Goal: Task Accomplishment & Management: Complete application form

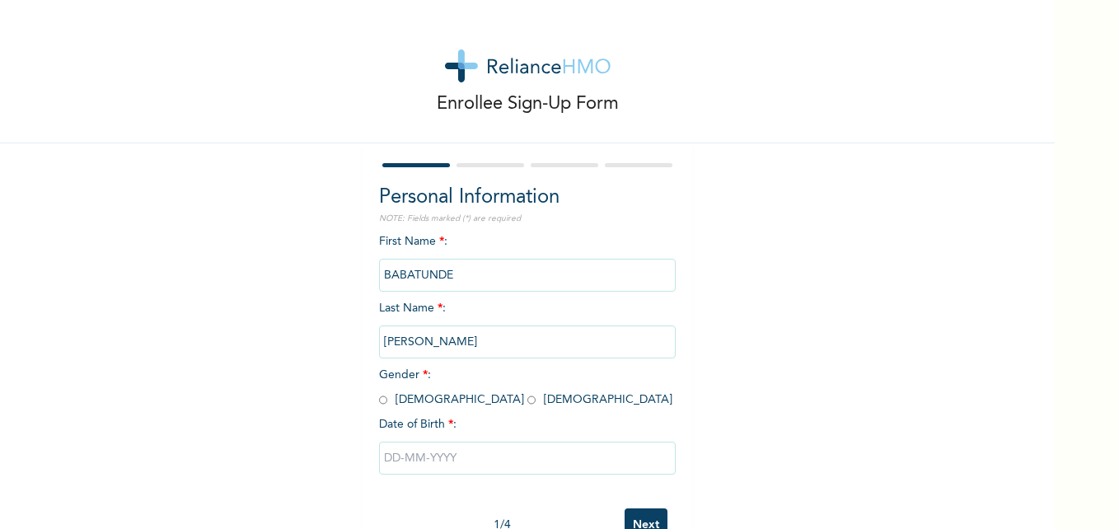
click at [464, 238] on div "First Name * : [PERSON_NAME] Last Name * : [PERSON_NAME] Gender * : [DEMOGRAPHI…" at bounding box center [527, 366] width 297 height 267
click at [379, 402] on input "radio" at bounding box center [383, 400] width 8 height 16
radio input "true"
click at [436, 453] on input "text" at bounding box center [527, 457] width 297 height 33
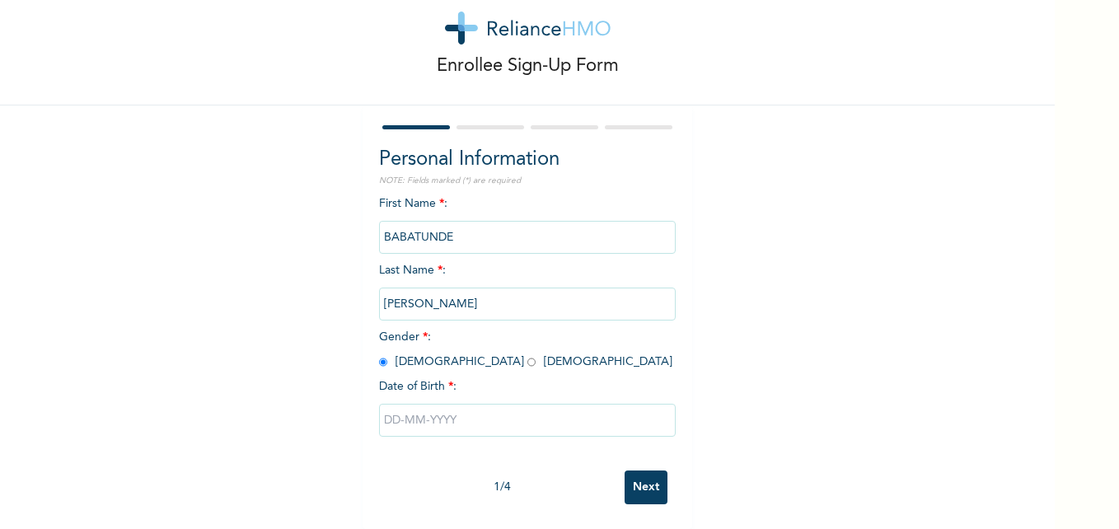
select select "8"
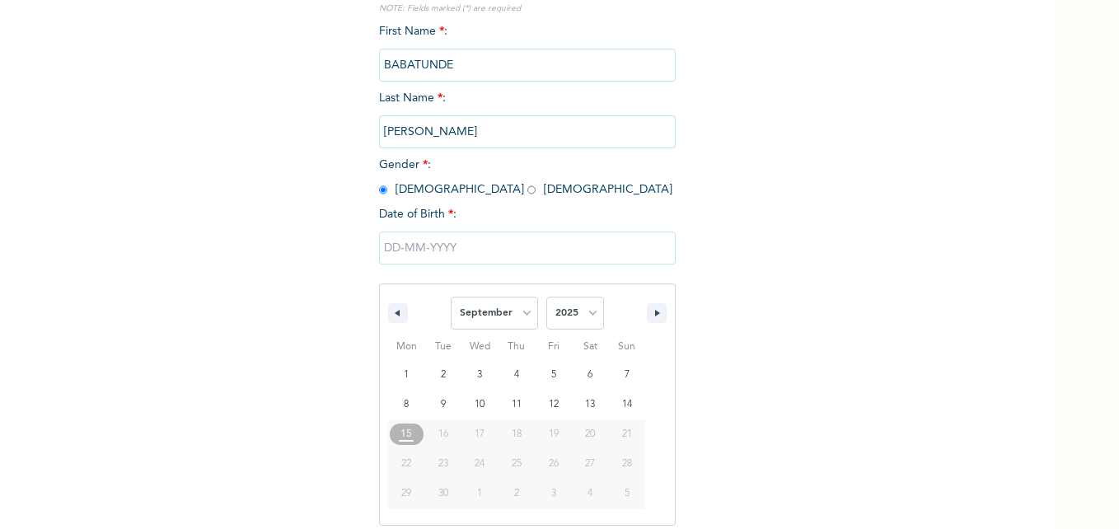
scroll to position [220, 0]
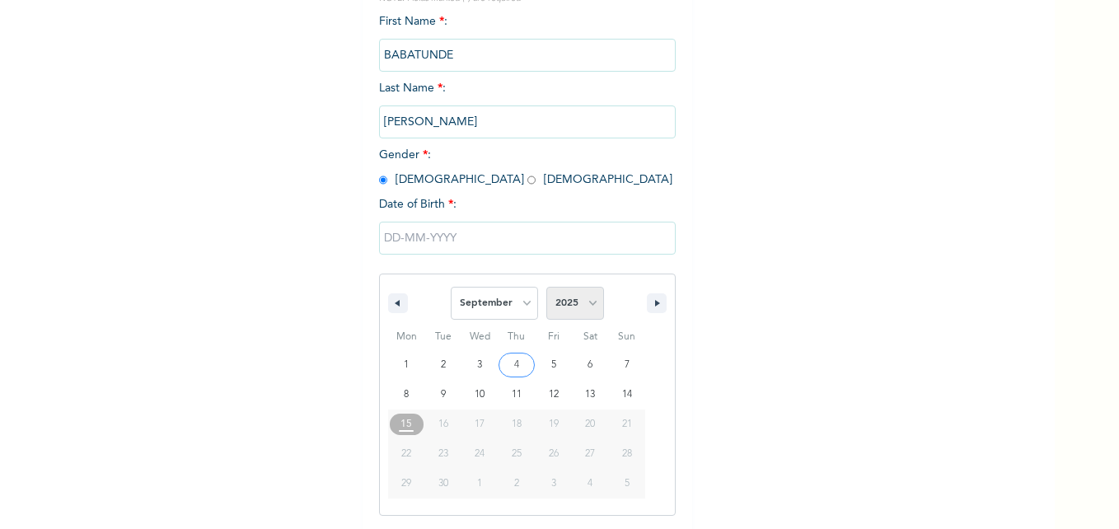
click at [583, 303] on select "2025 2024 2023 2022 2021 2020 2019 2018 2017 2016 2015 2014 2013 2012 2011 2010…" at bounding box center [575, 303] width 58 height 33
select select "1982"
click at [546, 287] on select "2025 2024 2023 2022 2021 2020 2019 2018 2017 2016 2015 2014 2013 2012 2011 2010…" at bounding box center [575, 303] width 58 height 33
drag, startPoint x: 496, startPoint y: 303, endPoint x: 505, endPoint y: 304, distance: 9.1
click at [496, 303] on select "January February March April May June July August September October November De…" at bounding box center [494, 303] width 87 height 33
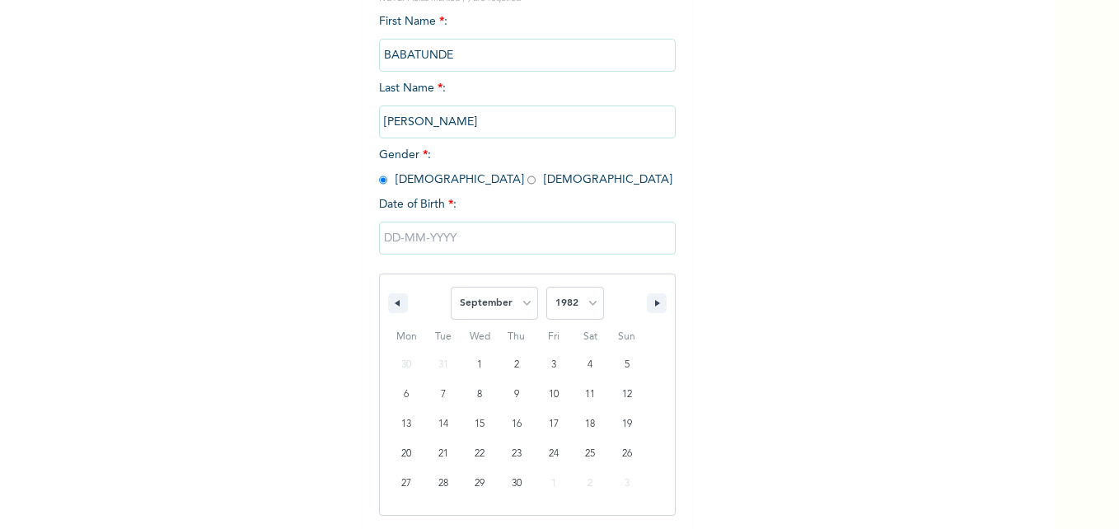
select select "10"
click at [451, 287] on select "January February March April May June July August September October November De…" at bounding box center [494, 303] width 87 height 33
type input "[DATE]"
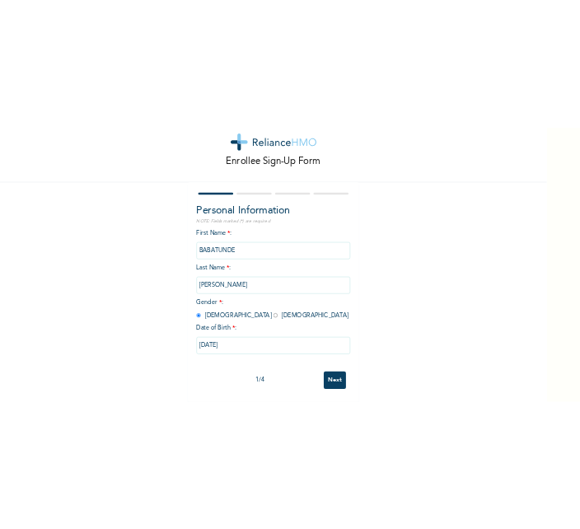
scroll to position [50, 0]
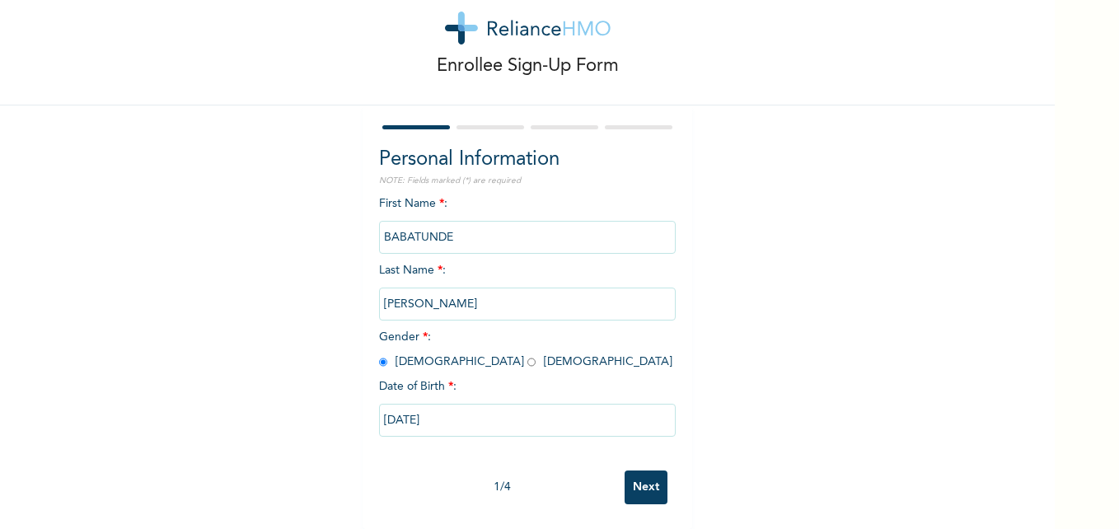
click at [633, 470] on input "Next" at bounding box center [645, 487] width 43 height 34
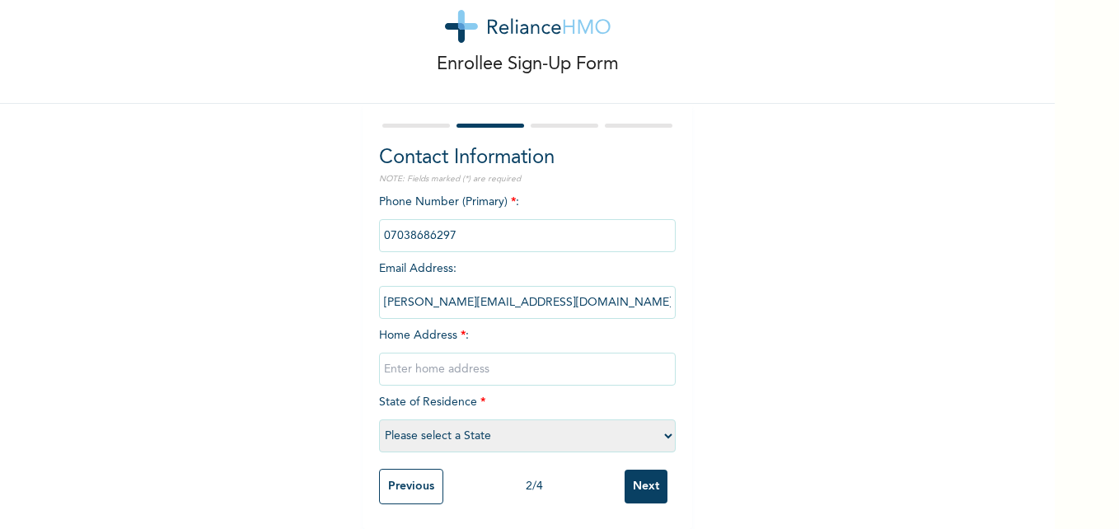
drag, startPoint x: 530, startPoint y: 292, endPoint x: 312, endPoint y: 304, distance: 217.8
click at [312, 304] on div "Enrollee Sign-Up Form Contact Information NOTE: Fields marked (*) are required …" at bounding box center [527, 244] width 1054 height 568
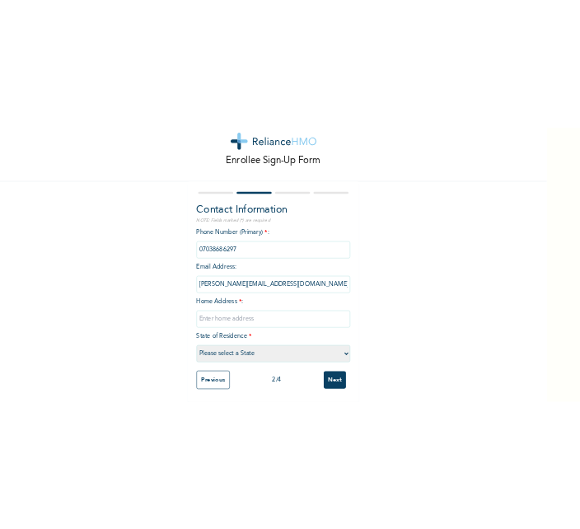
scroll to position [16, 0]
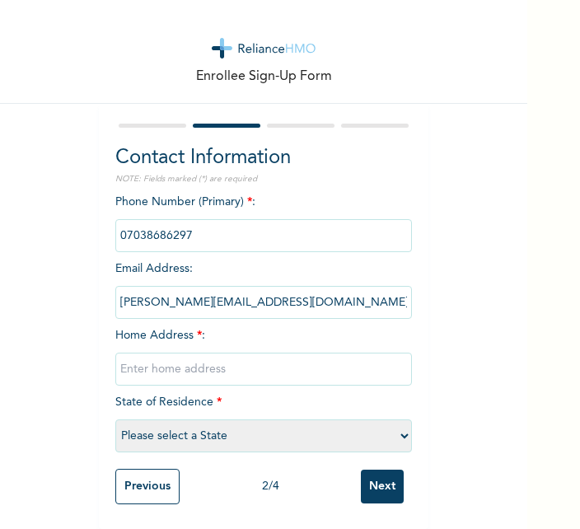
click at [283, 286] on input "[PERSON_NAME][EMAIL_ADDRESS][DOMAIN_NAME]" at bounding box center [263, 302] width 297 height 33
click at [278, 287] on input "[PERSON_NAME][EMAIL_ADDRESS][DOMAIN_NAME]" at bounding box center [263, 302] width 297 height 33
drag, startPoint x: 278, startPoint y: 287, endPoint x: 295, endPoint y: 339, distance: 54.4
click at [294, 339] on div "Phone Number (Primary) * : Email Address : [PERSON_NAME][EMAIL_ADDRESS][DOMAIN_…" at bounding box center [263, 327] width 297 height 267
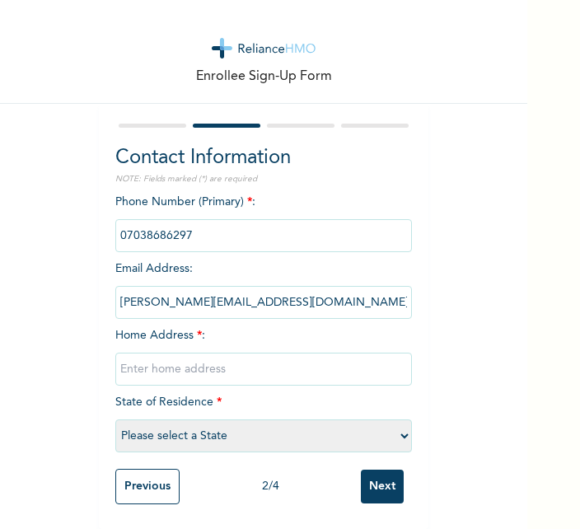
click at [164, 353] on input "text" at bounding box center [263, 369] width 297 height 33
type input "[STREET_ADDRESS]"
click at [367, 469] on input "Next" at bounding box center [382, 486] width 43 height 34
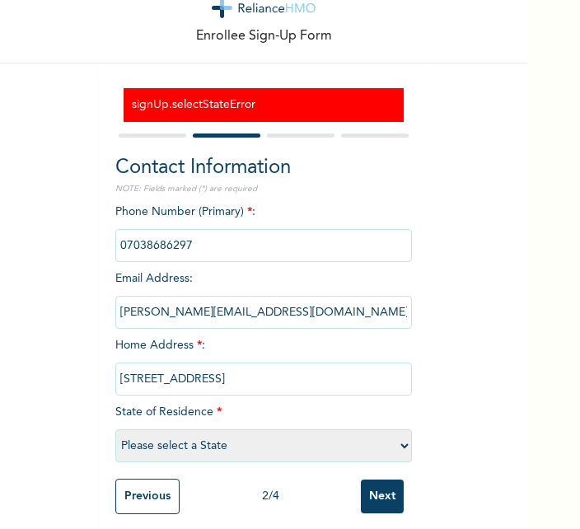
scroll to position [66, 0]
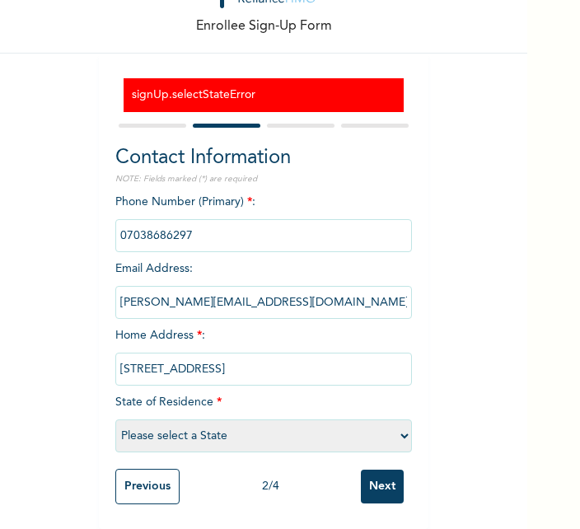
click at [186, 227] on input "phone" at bounding box center [263, 235] width 297 height 33
click at [207, 257] on div "Phone Number (Primary) * : Email Address : [PERSON_NAME][EMAIL_ADDRESS][DOMAIN_…" at bounding box center [263, 327] width 297 height 267
click at [215, 286] on input "[PERSON_NAME][EMAIL_ADDRESS][DOMAIN_NAME]" at bounding box center [263, 302] width 297 height 33
click at [197, 329] on span "Home Address * : [STREET_ADDRESS]" at bounding box center [263, 351] width 297 height 45
click at [235, 328] on div "Phone Number (Primary) * : Email Address : [PERSON_NAME][EMAIL_ADDRESS][DOMAIN_…" at bounding box center [263, 327] width 297 height 267
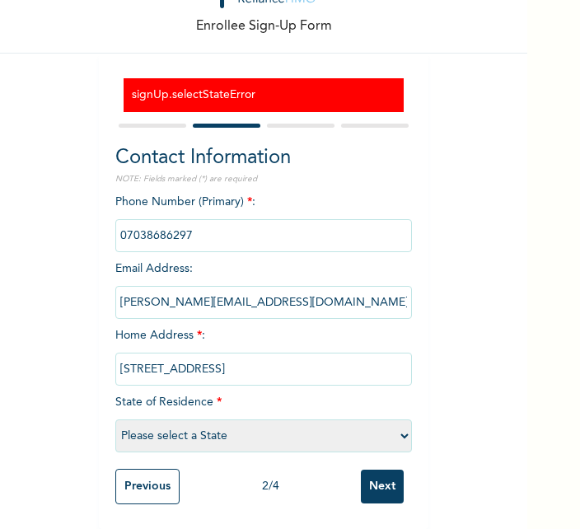
click at [192, 396] on span "State of Residence * Please select a State [PERSON_NAME] (FCT) [PERSON_NAME] Ib…" at bounding box center [263, 418] width 297 height 45
drag, startPoint x: 267, startPoint y: 397, endPoint x: 236, endPoint y: 429, distance: 44.8
click at [267, 398] on div "Phone Number (Primary) * : Email Address : [PERSON_NAME][EMAIL_ADDRESS][DOMAIN_…" at bounding box center [263, 327] width 297 height 267
click at [234, 421] on select "Please select a State [PERSON_NAME] (FCT) [PERSON_NAME] Ibom [GEOGRAPHIC_DATA] …" at bounding box center [263, 435] width 297 height 33
select select "25"
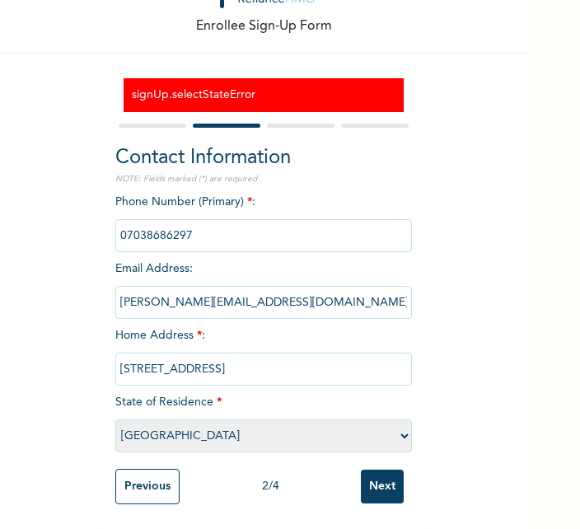
click at [115, 419] on select "Please select a State [PERSON_NAME] (FCT) [PERSON_NAME] Ibom [GEOGRAPHIC_DATA] …" at bounding box center [263, 435] width 297 height 33
click at [374, 483] on input "Next" at bounding box center [382, 486] width 43 height 34
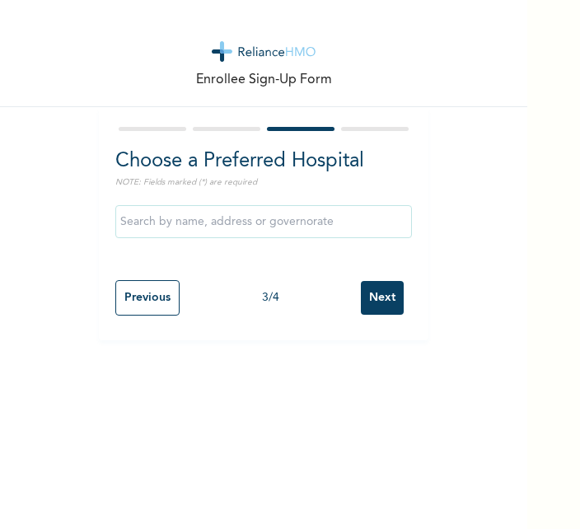
click at [327, 220] on input "text" at bounding box center [263, 221] width 297 height 33
type input "o"
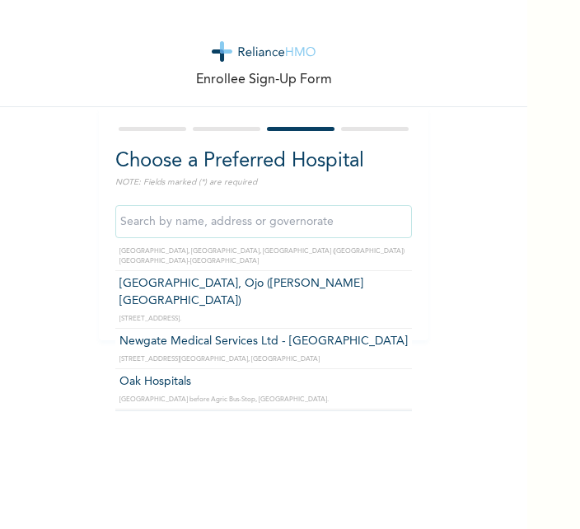
scroll to position [659, 0]
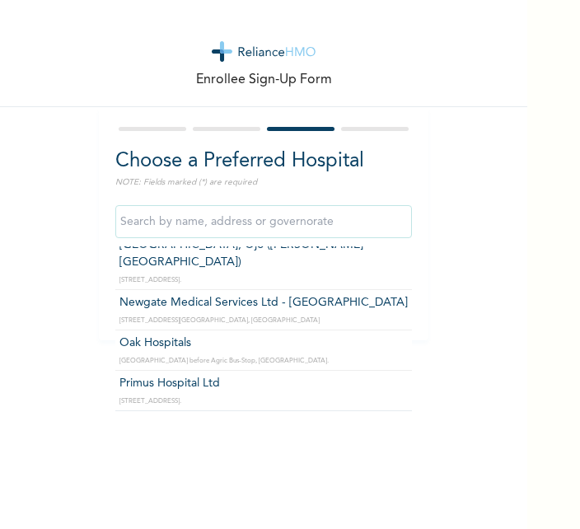
type input "Primus Hospital Ltd"
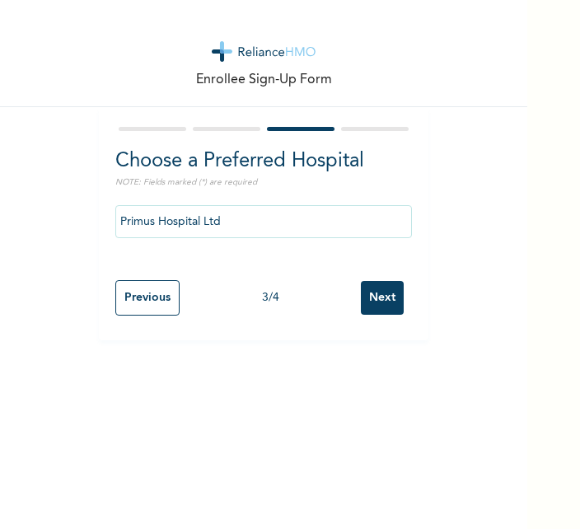
click at [240, 220] on input "Primus Hospital Ltd" at bounding box center [263, 221] width 297 height 33
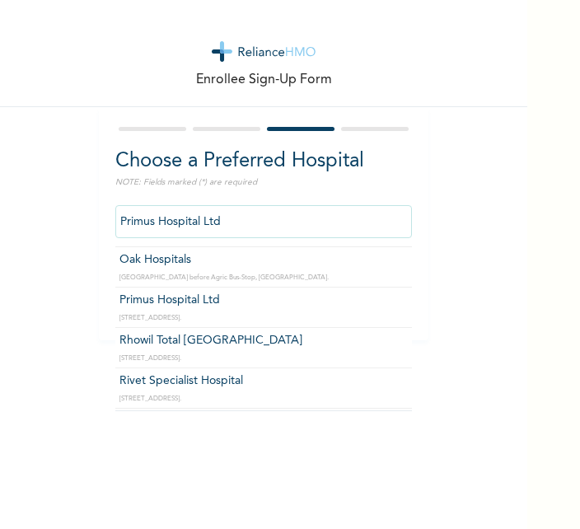
scroll to position [741, 0]
click at [348, 220] on input "Primus Hospital Ltd" at bounding box center [263, 221] width 297 height 33
click at [478, 216] on div "Enrollee Sign-Up Form Choose a Preferred Hospital NOTE: Fields marked (*) are r…" at bounding box center [263, 170] width 527 height 340
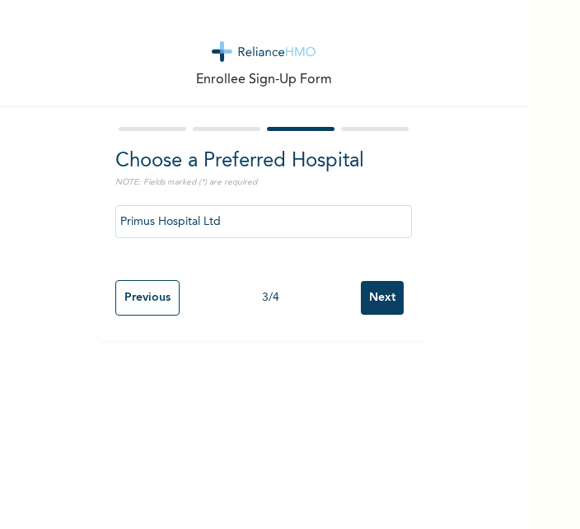
click at [381, 298] on input "Next" at bounding box center [382, 298] width 43 height 34
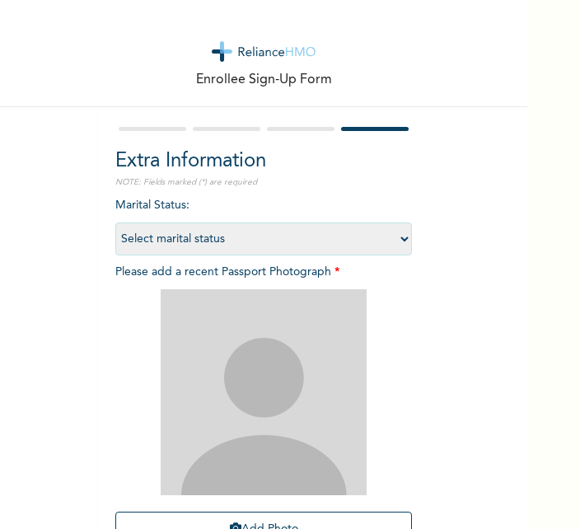
click at [356, 208] on div "Marital Status : Select marital status [DEMOGRAPHIC_DATA] Married [DEMOGRAPHIC_…" at bounding box center [263, 401] width 297 height 408
click at [397, 240] on select "Select marital status [DEMOGRAPHIC_DATA] Married [DEMOGRAPHIC_DATA] Widow/[DEMO…" at bounding box center [263, 238] width 297 height 33
select select "2"
click at [115, 222] on select "Select marital status [DEMOGRAPHIC_DATA] Married [DEMOGRAPHIC_DATA] Widow/[DEMO…" at bounding box center [263, 238] width 297 height 33
click at [273, 345] on img at bounding box center [264, 392] width 206 height 206
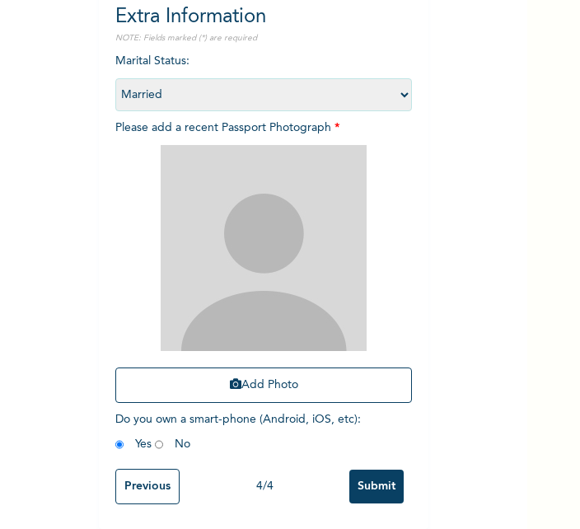
scroll to position [156, 0]
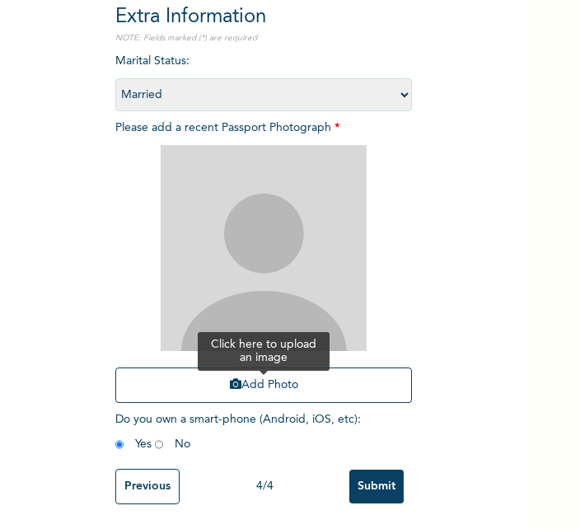
click at [250, 376] on button "Add Photo" at bounding box center [263, 384] width 297 height 35
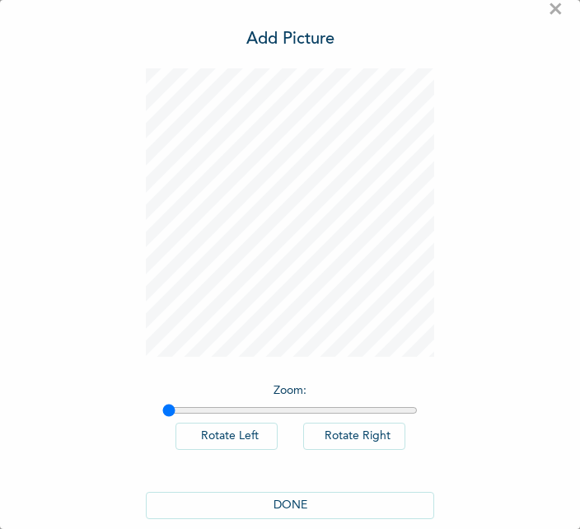
scroll to position [46, 0]
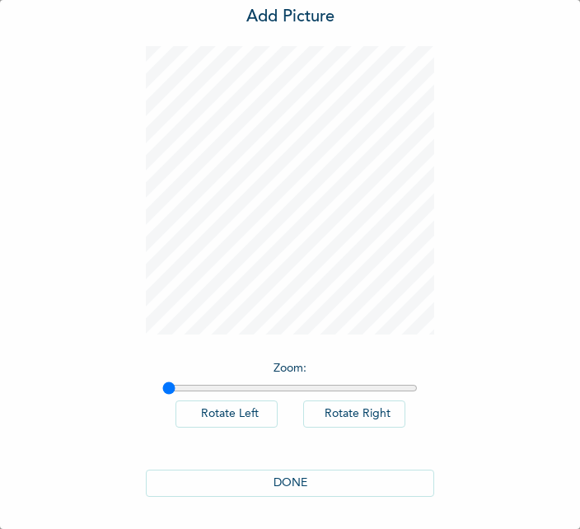
click at [286, 483] on button "DONE" at bounding box center [290, 482] width 288 height 27
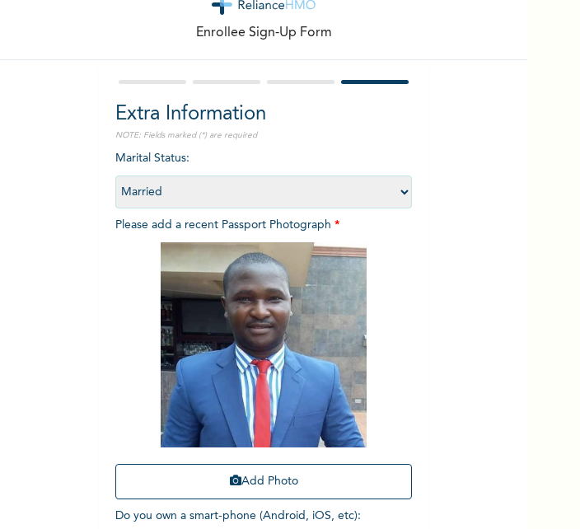
scroll to position [156, 0]
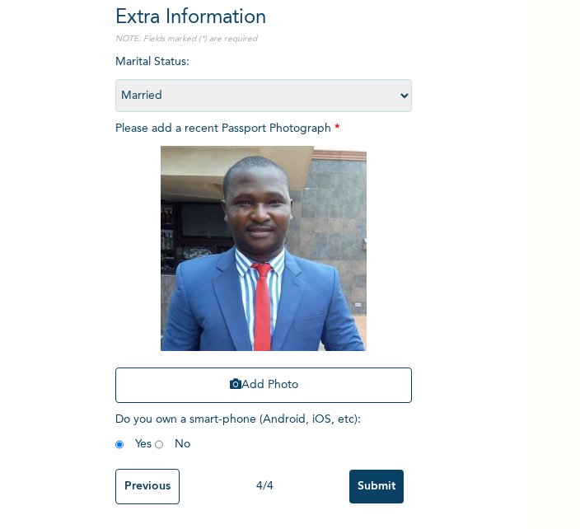
click at [385, 478] on input "Submit" at bounding box center [376, 486] width 54 height 34
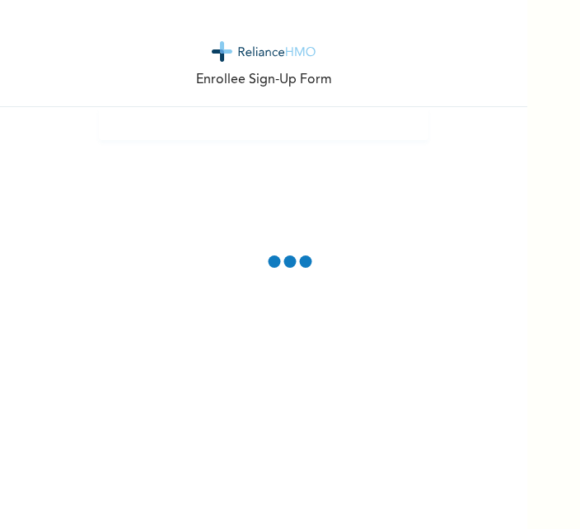
scroll to position [0, 0]
